Goal: Transaction & Acquisition: Purchase product/service

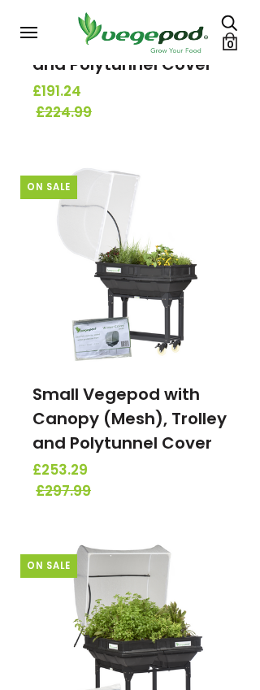
scroll to position [389, 0]
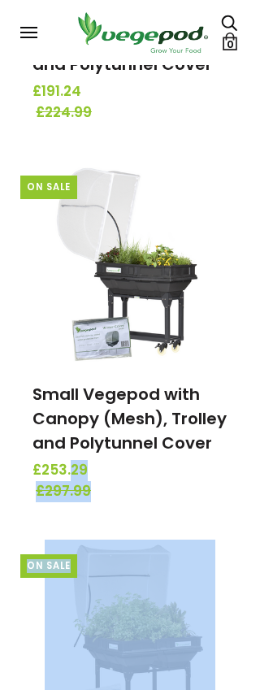
click at [238, 323] on link at bounding box center [129, 262] width 219 height 203
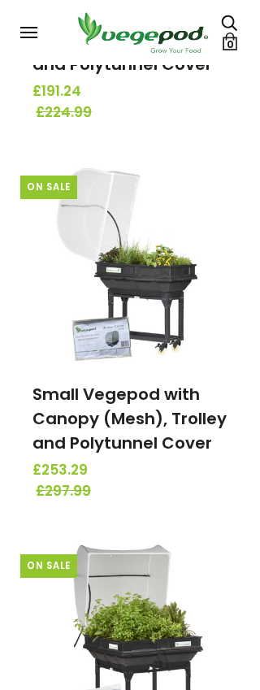
click at [238, 331] on link at bounding box center [129, 262] width 219 height 203
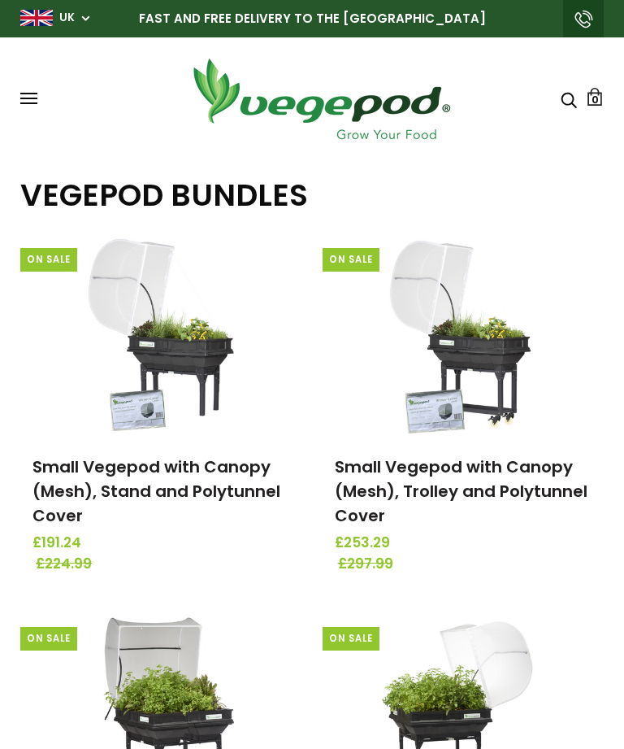
click at [37, 96] on button at bounding box center [28, 99] width 17 height 12
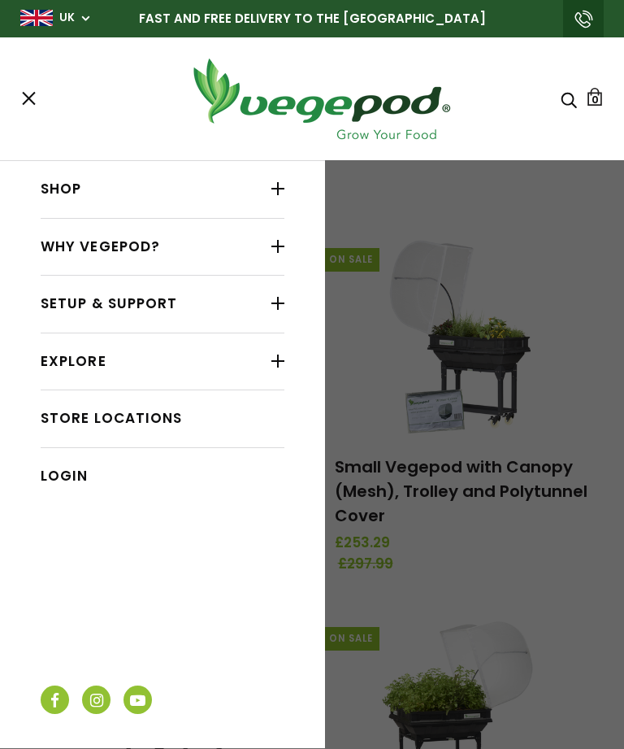
click at [284, 354] on div at bounding box center [277, 360] width 13 height 21
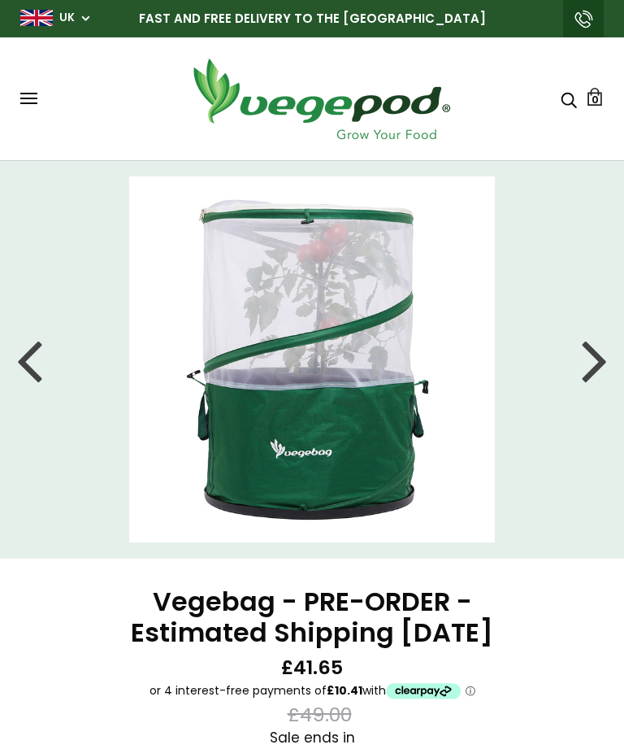
click at [596, 358] on div at bounding box center [595, 359] width 26 height 73
